Goal: Transaction & Acquisition: Purchase product/service

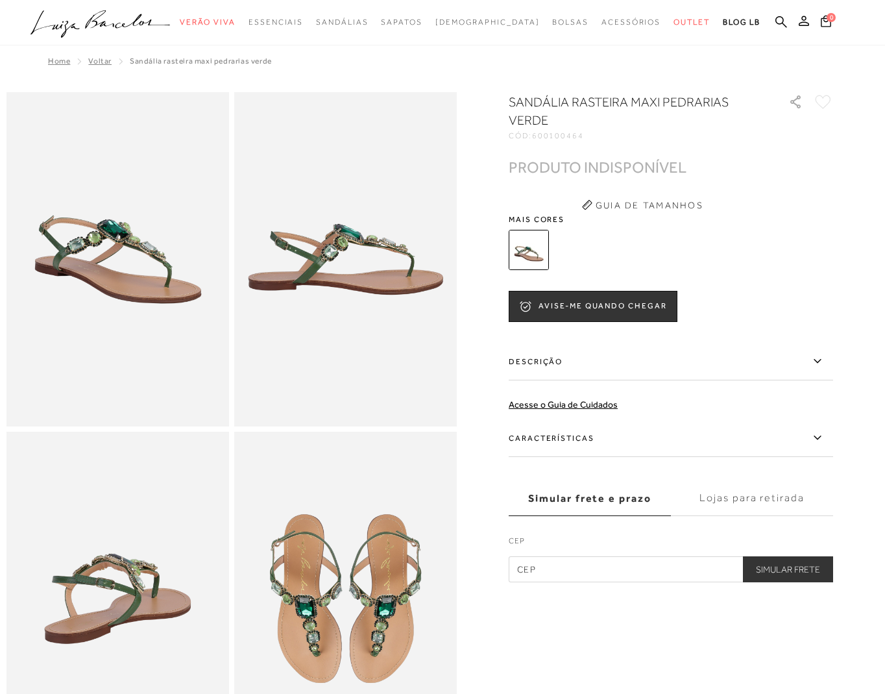
click at [696, 235] on div at bounding box center [656, 250] width 302 height 48
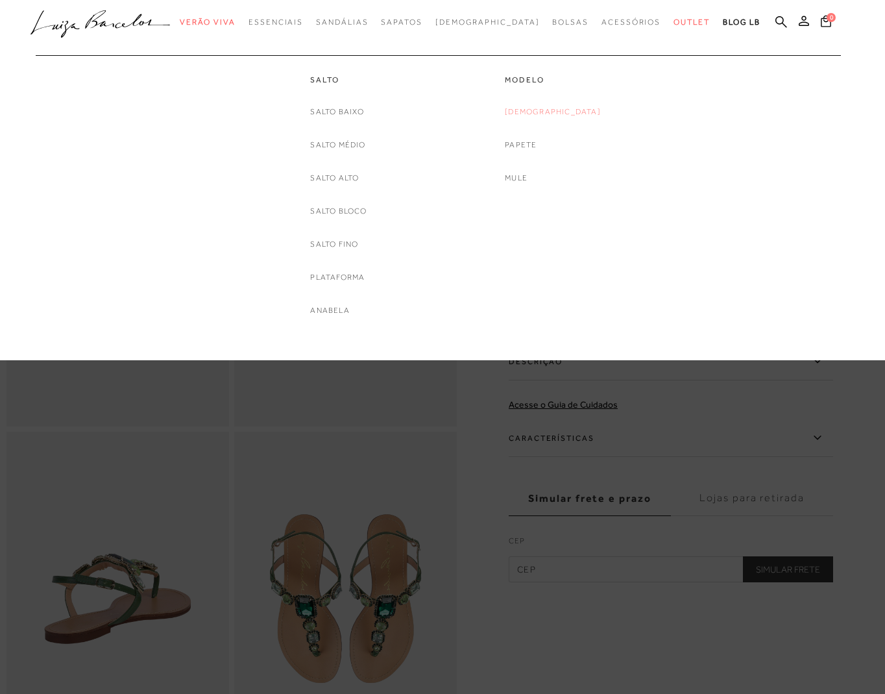
click at [547, 114] on link "[DEMOGRAPHIC_DATA]" at bounding box center [553, 112] width 96 height 14
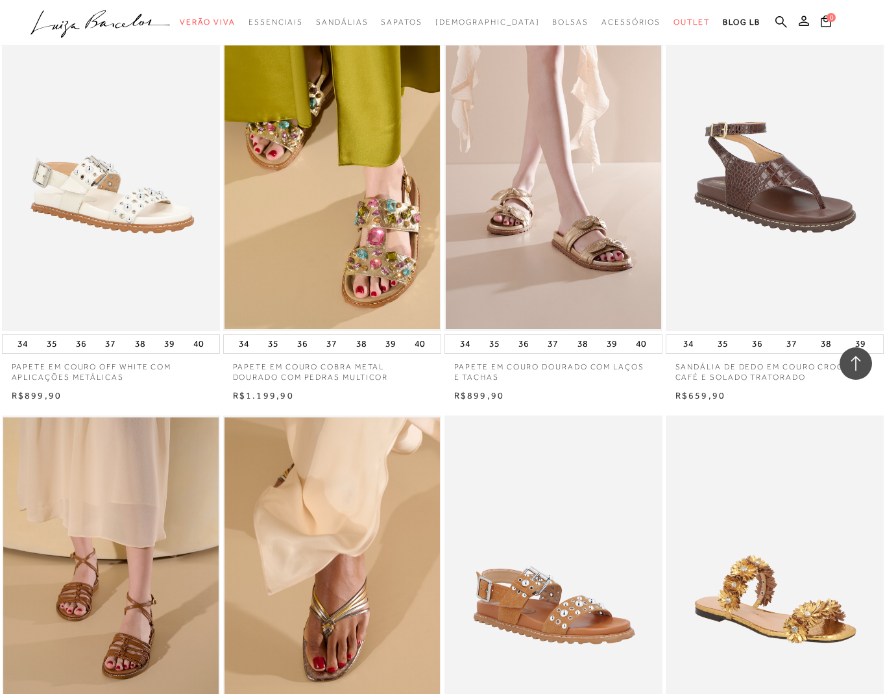
scroll to position [2073, 0]
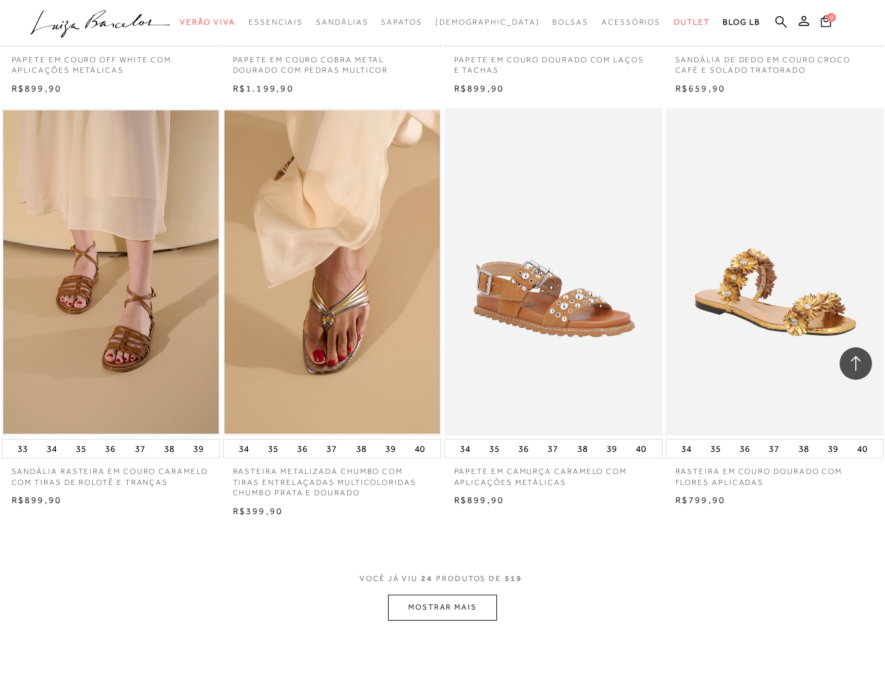
click at [421, 596] on button "MOSTRAR MAIS" at bounding box center [442, 606] width 109 height 25
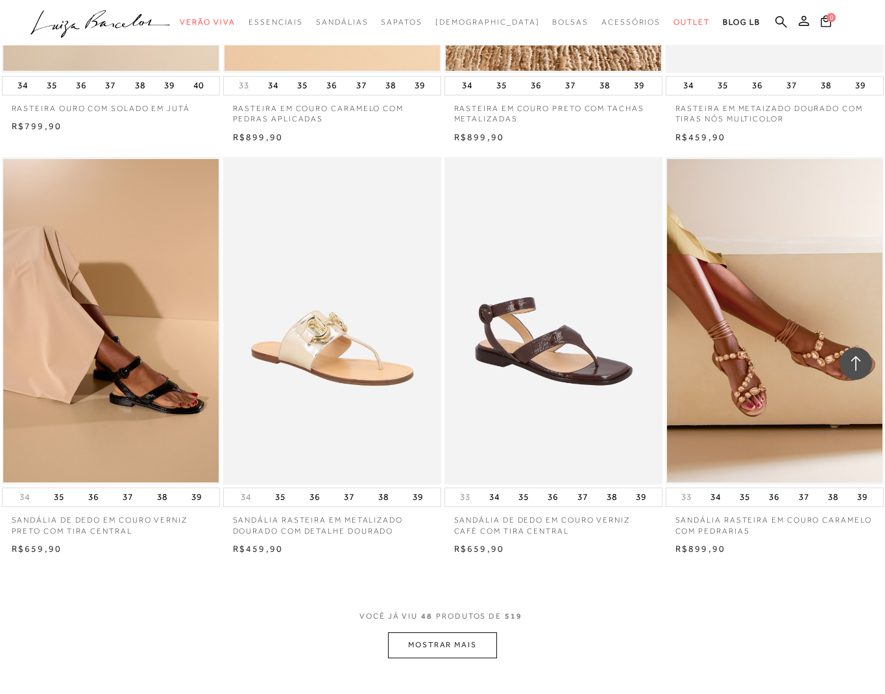
scroll to position [4505, 0]
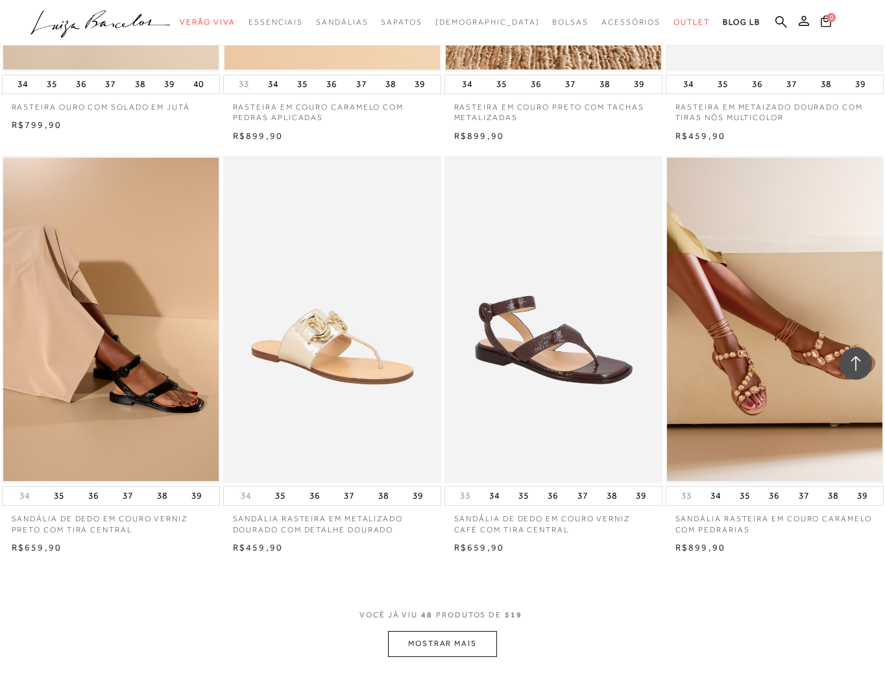
click at [422, 631] on button "MOSTRAR MAIS" at bounding box center [442, 643] width 109 height 25
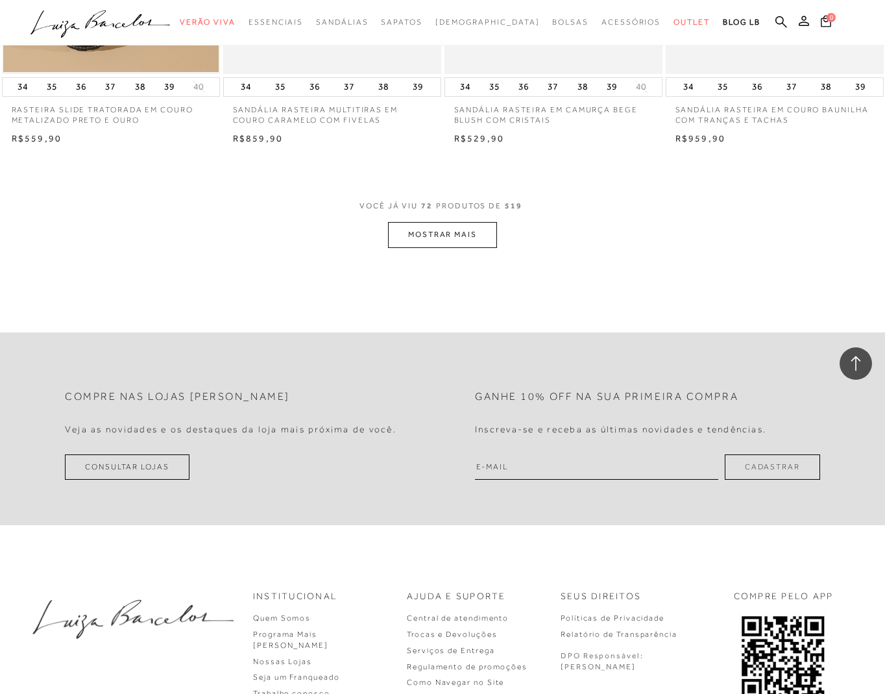
scroll to position [7442, 0]
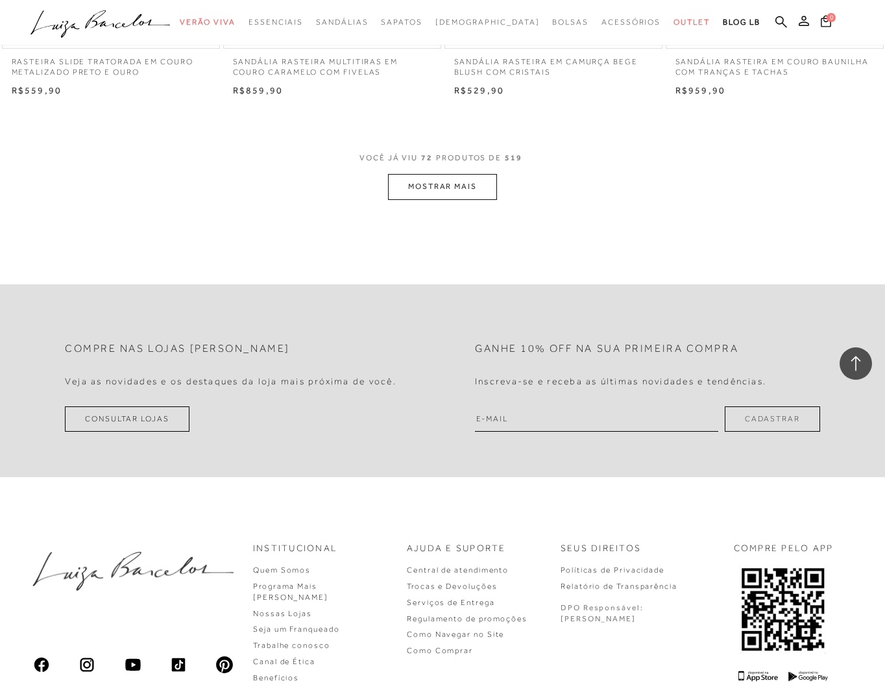
click at [410, 174] on button "MOSTRAR MAIS" at bounding box center [442, 186] width 109 height 25
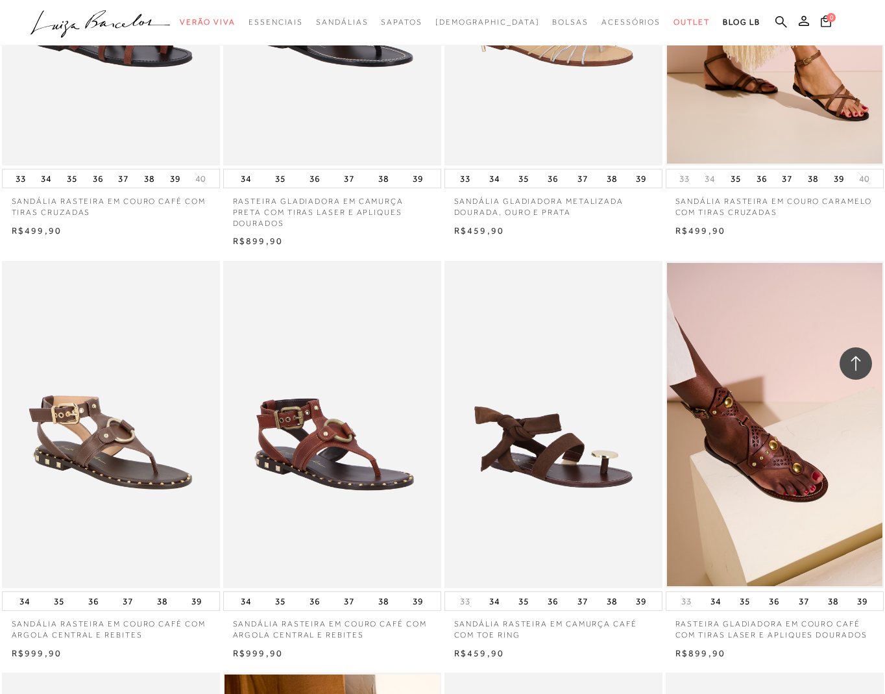
click at [278, 307] on img at bounding box center [333, 424] width 217 height 327
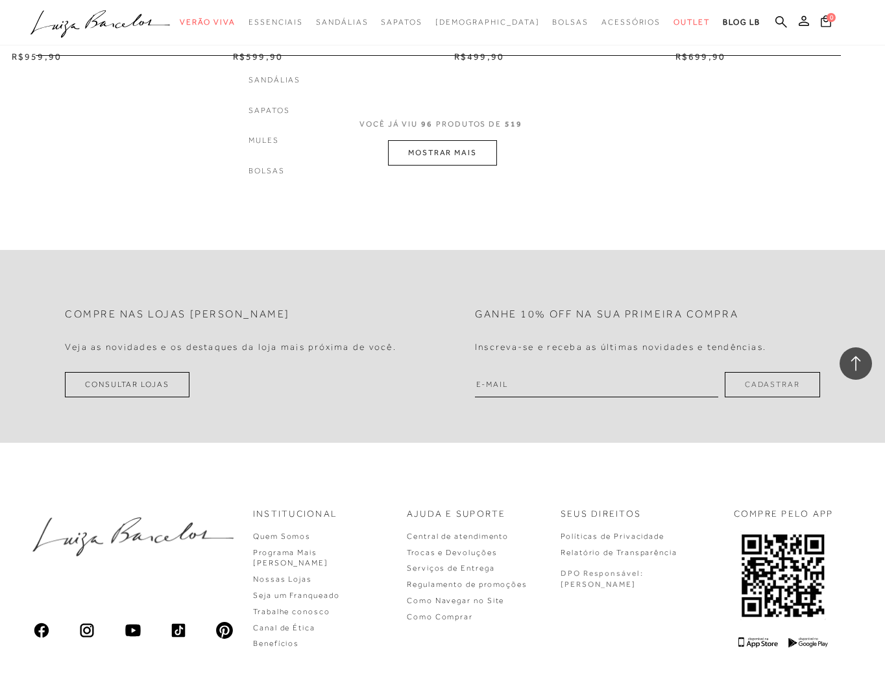
scroll to position [9978, 0]
click at [469, 140] on button "MOSTRAR MAIS" at bounding box center [442, 152] width 109 height 25
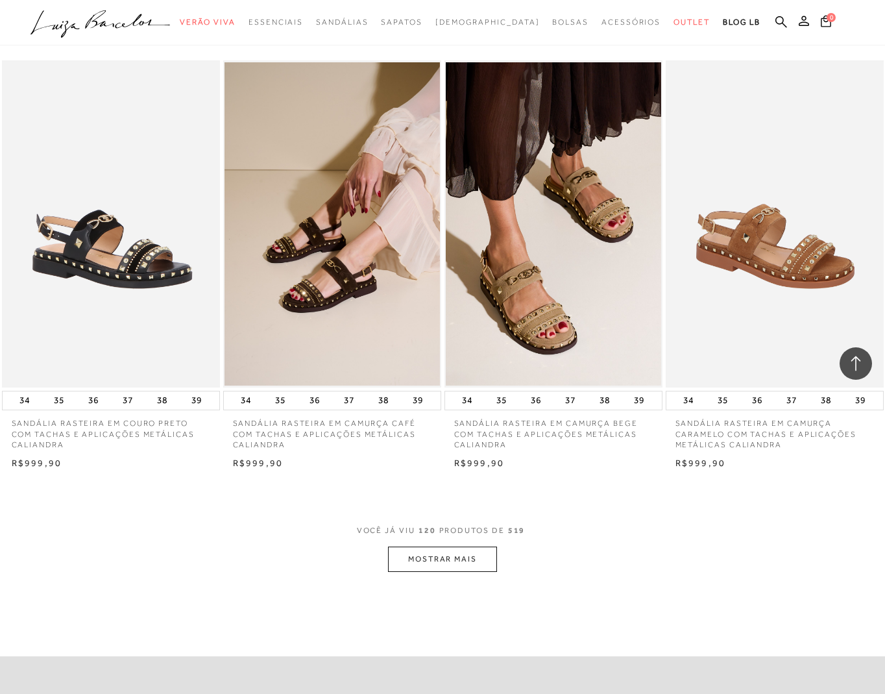
scroll to position [12085, 0]
click at [436, 546] on button "MOSTRAR MAIS" at bounding box center [442, 558] width 109 height 25
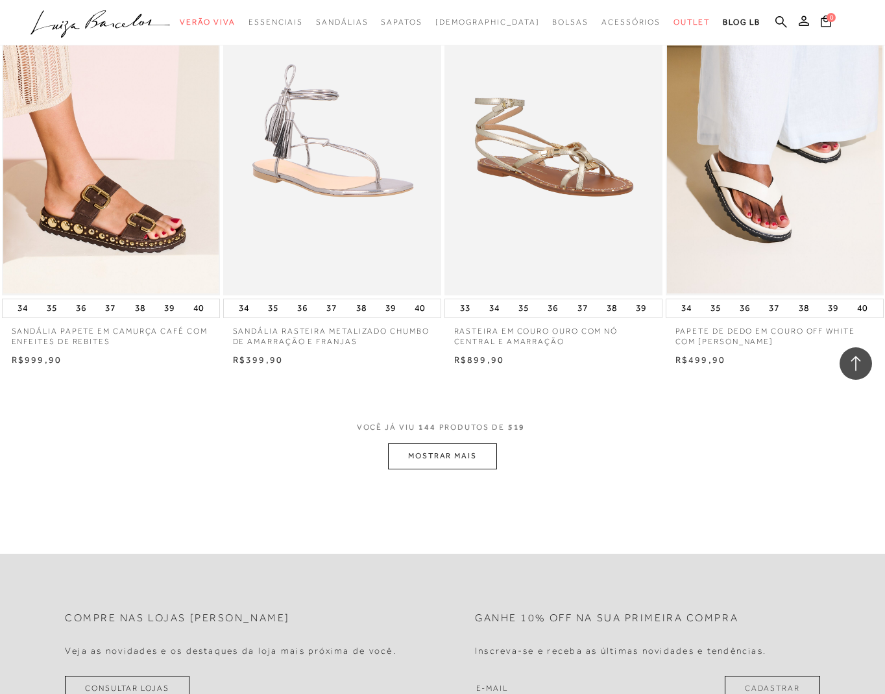
scroll to position [14654, 0]
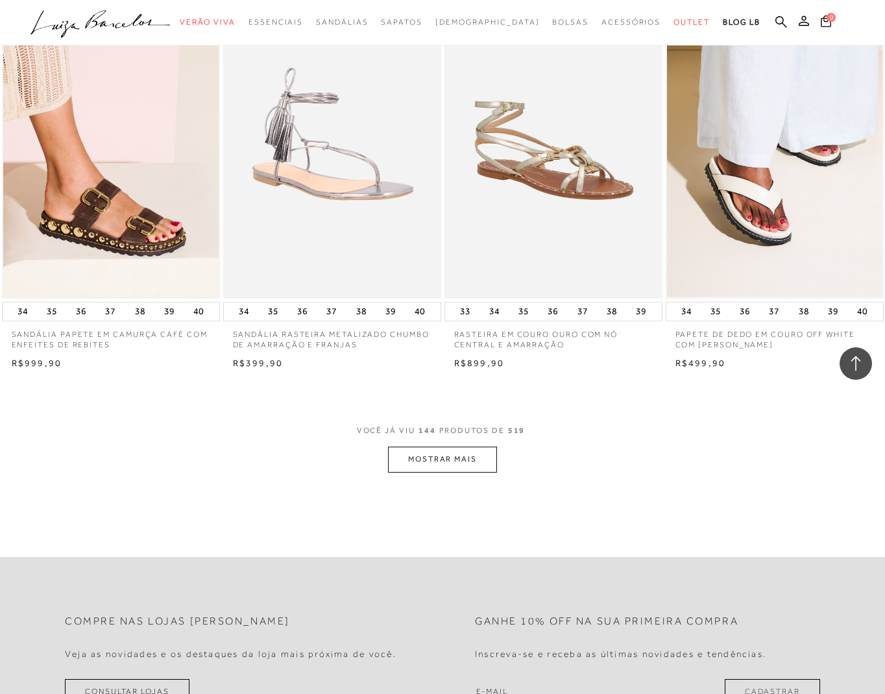
click at [434, 446] on button "MOSTRAR MAIS" at bounding box center [442, 458] width 109 height 25
